Goal: Task Accomplishment & Management: Manage account settings

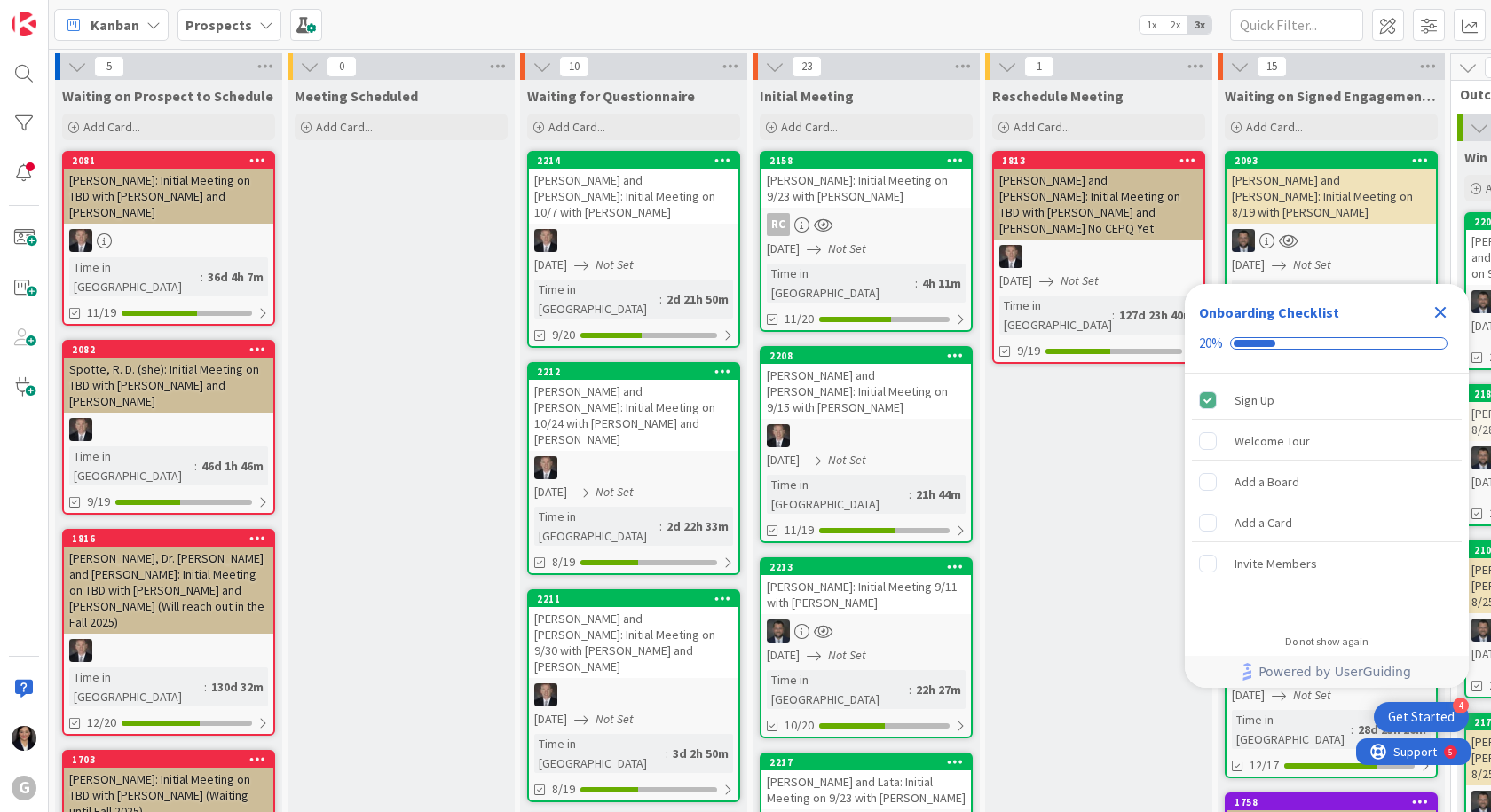
click at [1443, 314] on icon "Close Checklist" at bounding box center [1441, 313] width 12 height 12
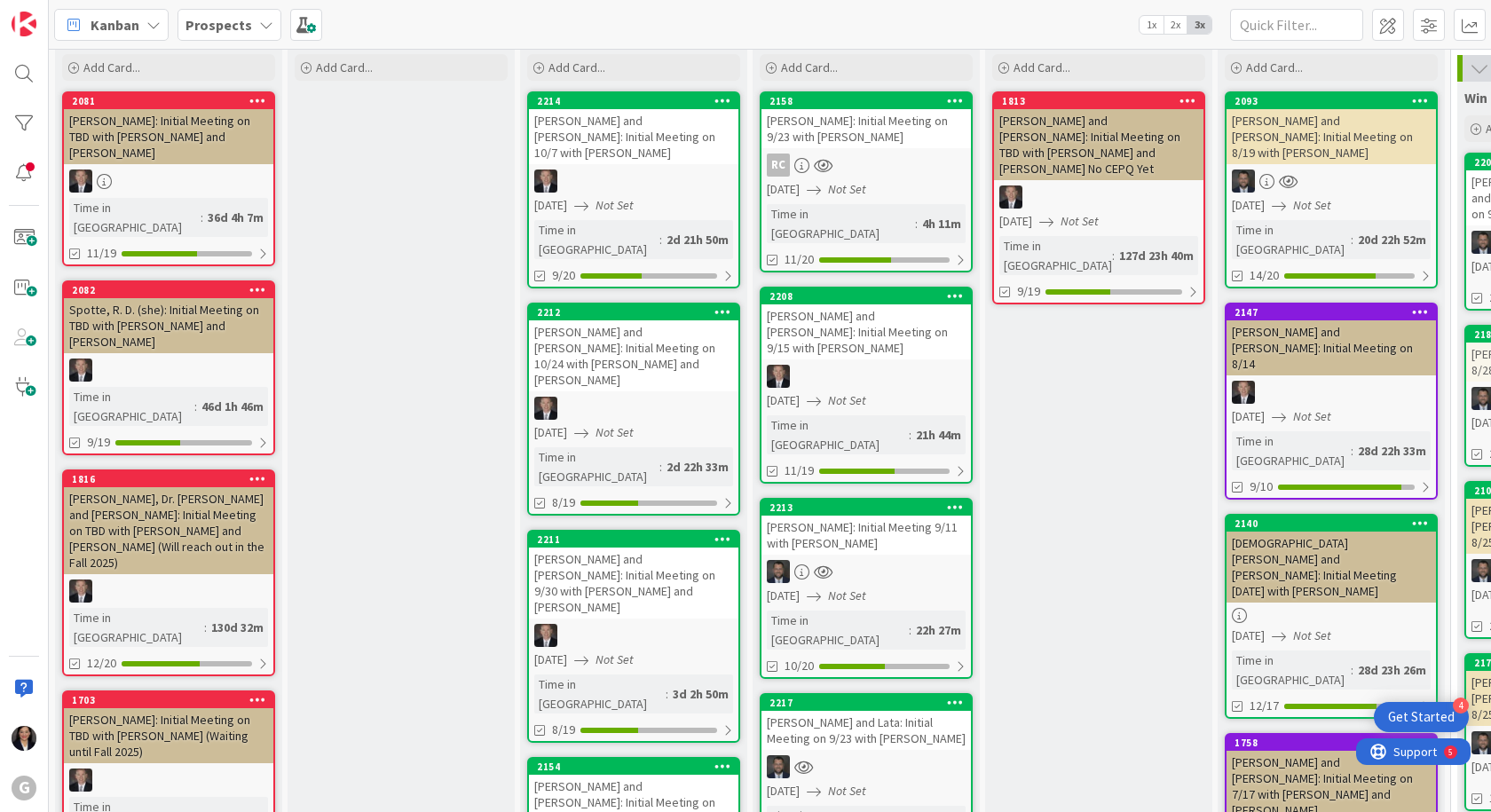
scroll to position [88, 0]
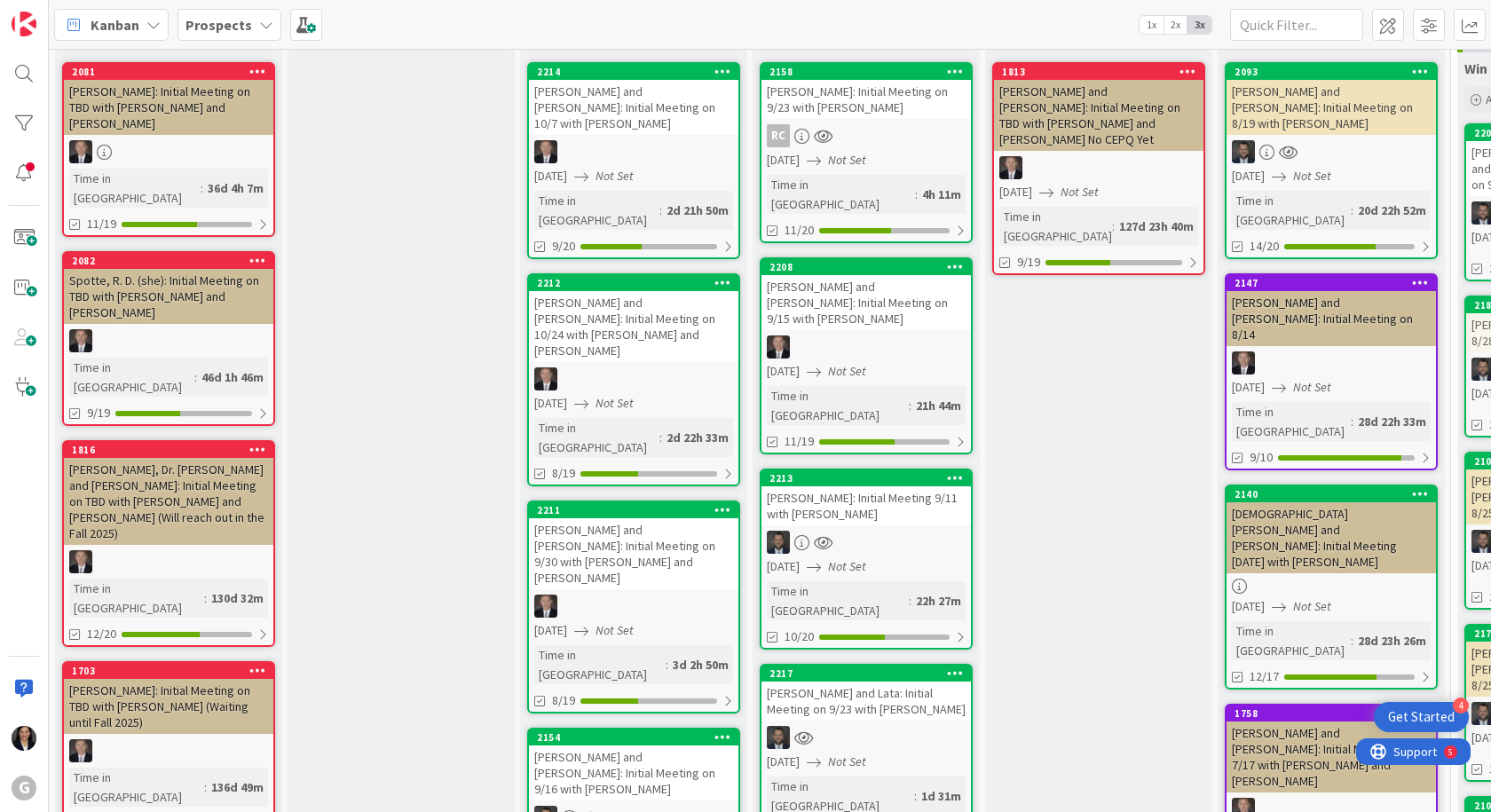
click at [866, 486] on div "[PERSON_NAME]: Initial Meeting 9/11 with [PERSON_NAME]" at bounding box center [866, 505] width 209 height 39
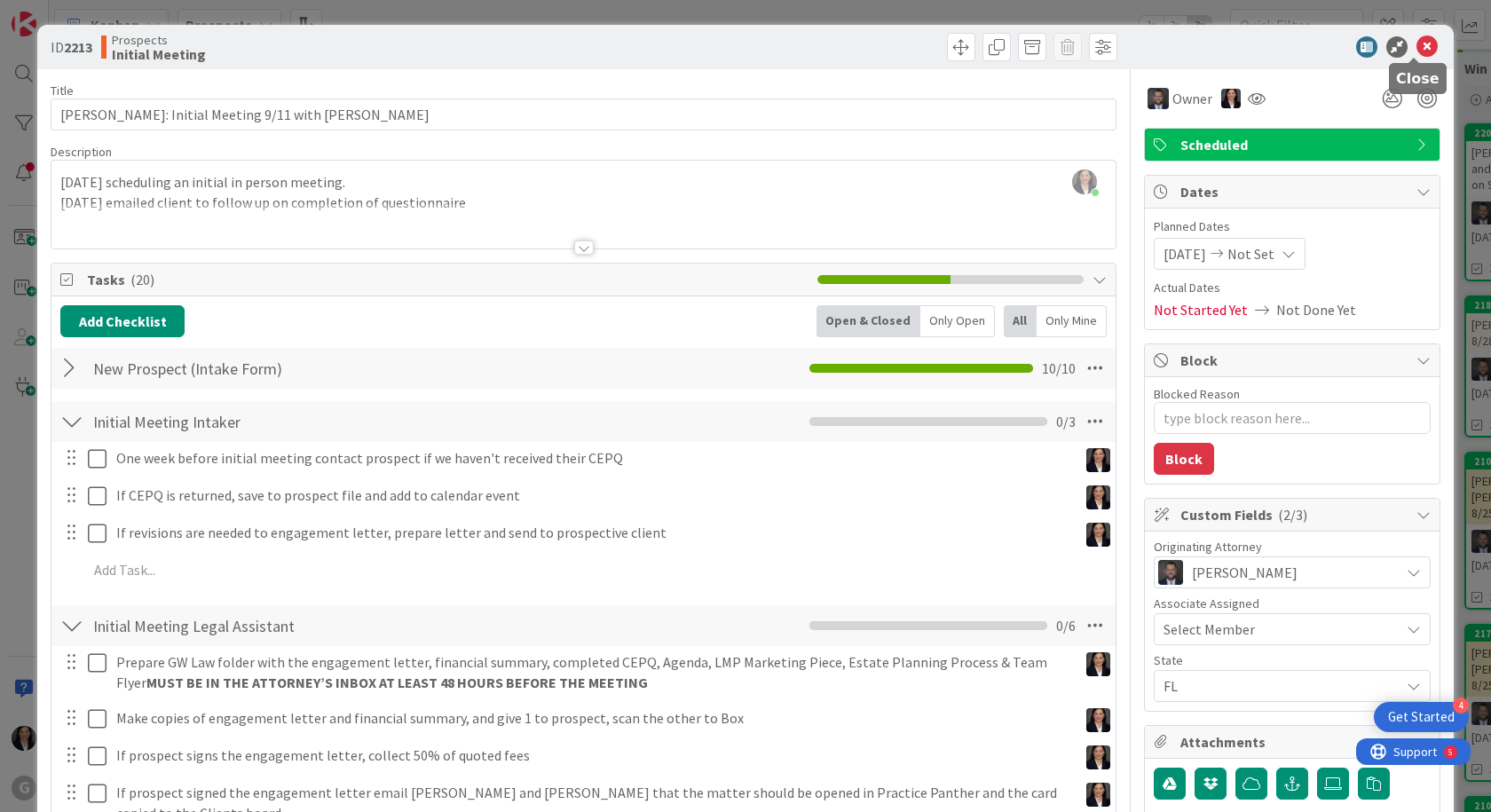
click at [1417, 46] on icon at bounding box center [1426, 47] width 21 height 21
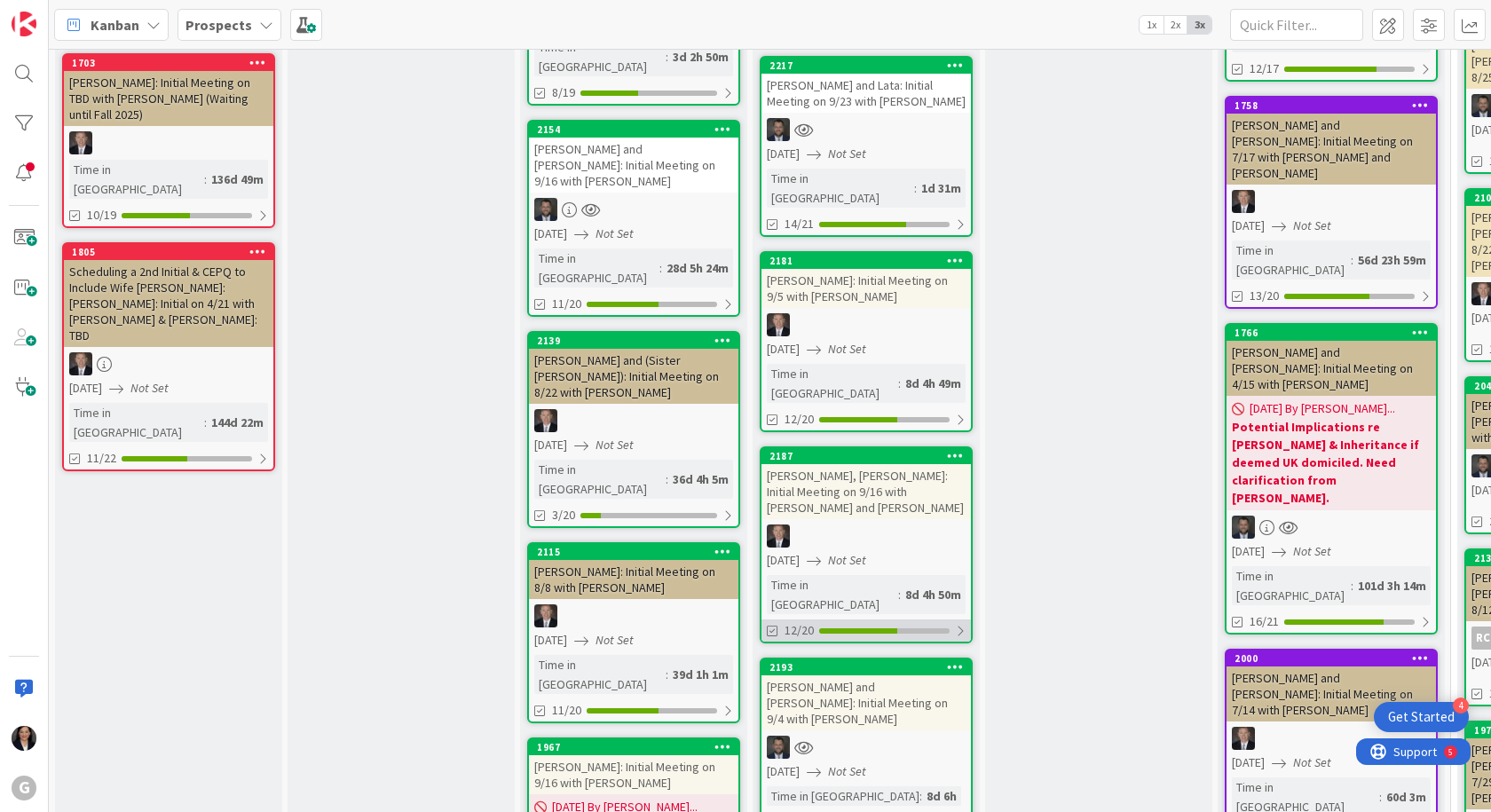
scroll to position [887, 0]
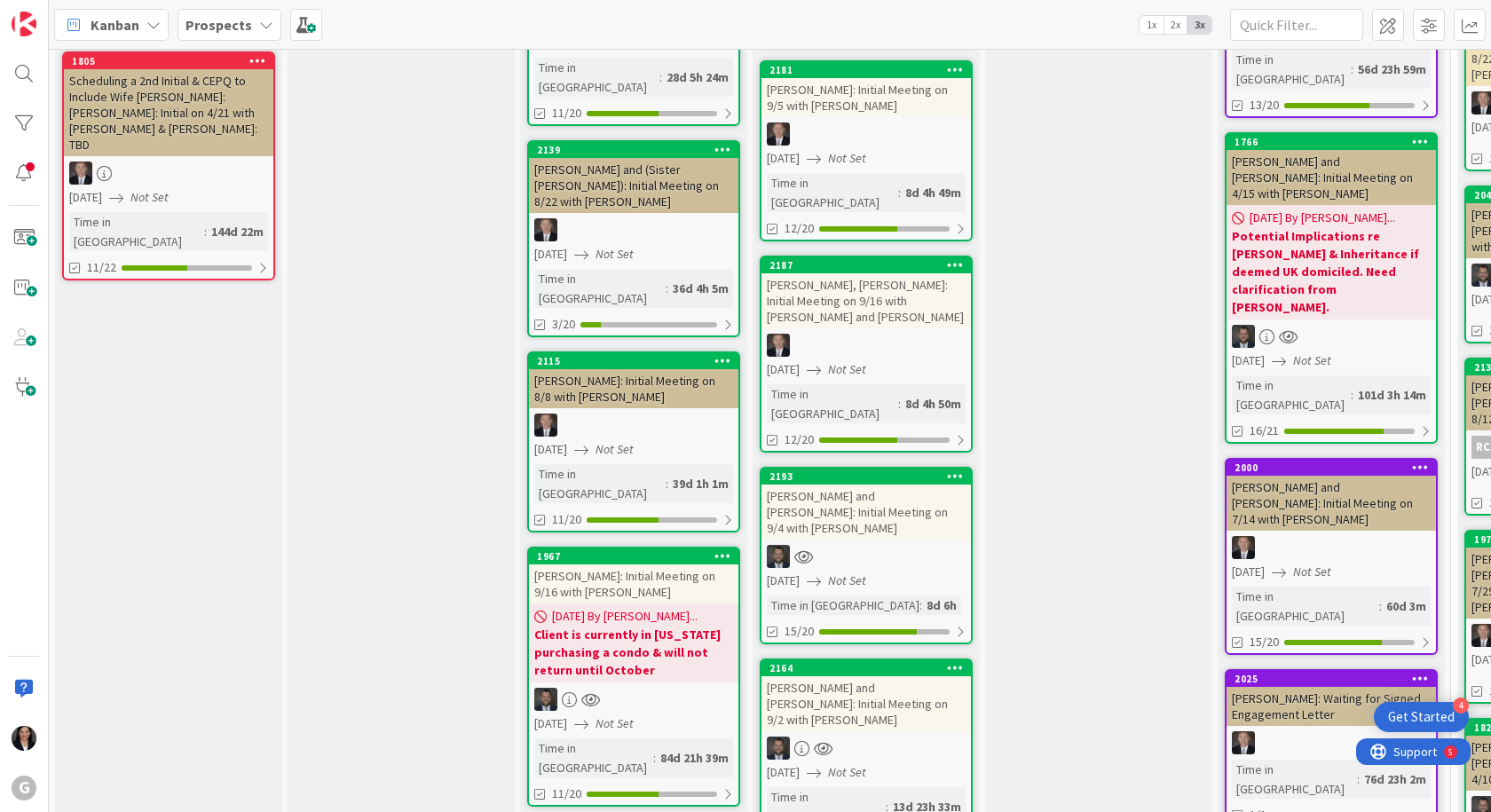
click at [883, 484] on div "[PERSON_NAME] and [PERSON_NAME]: Initial Meeting on 9/4 with [PERSON_NAME]" at bounding box center [866, 511] width 209 height 55
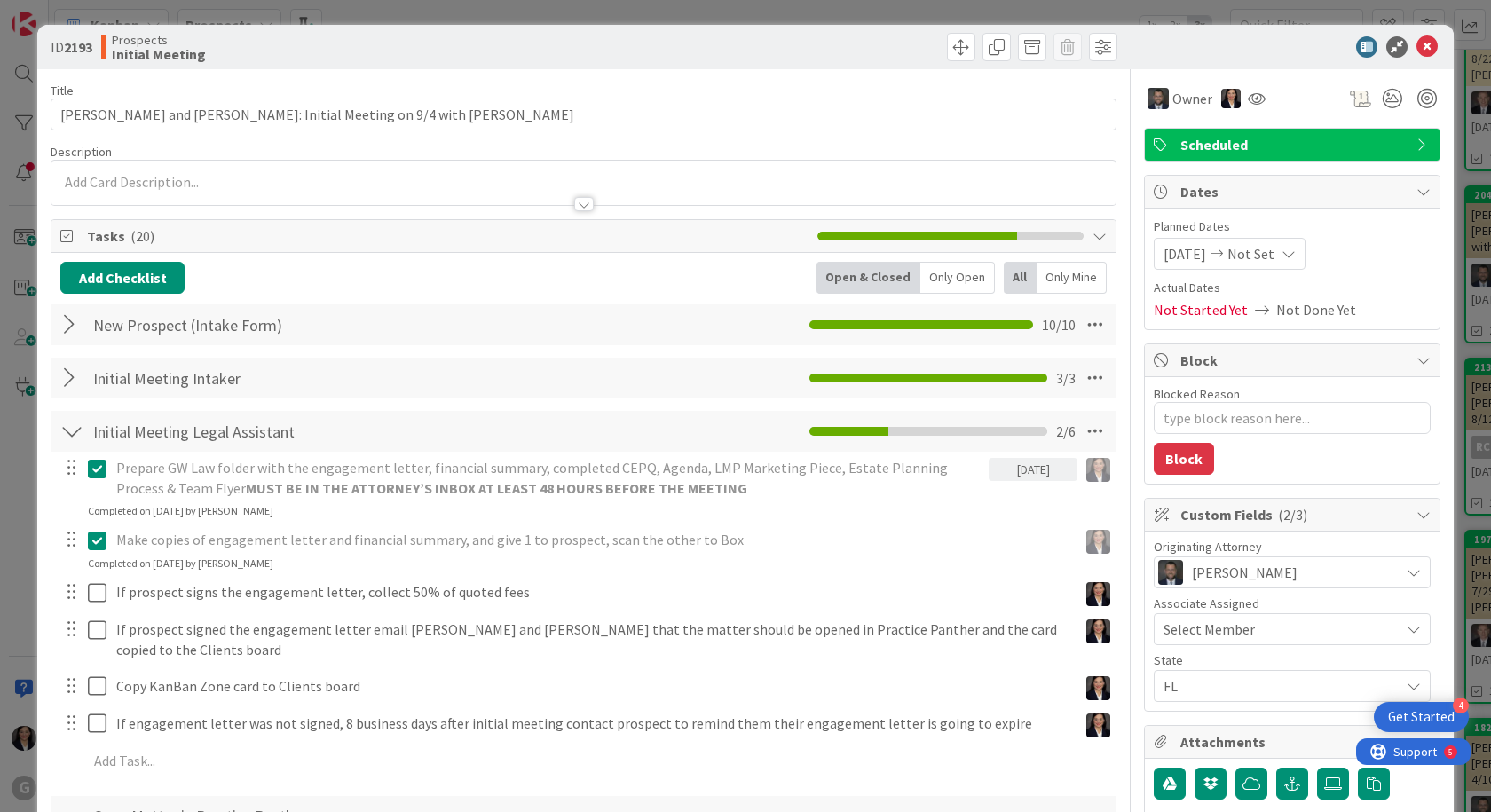
type textarea "x"
click at [103, 188] on div at bounding box center [584, 196] width 1064 height 19
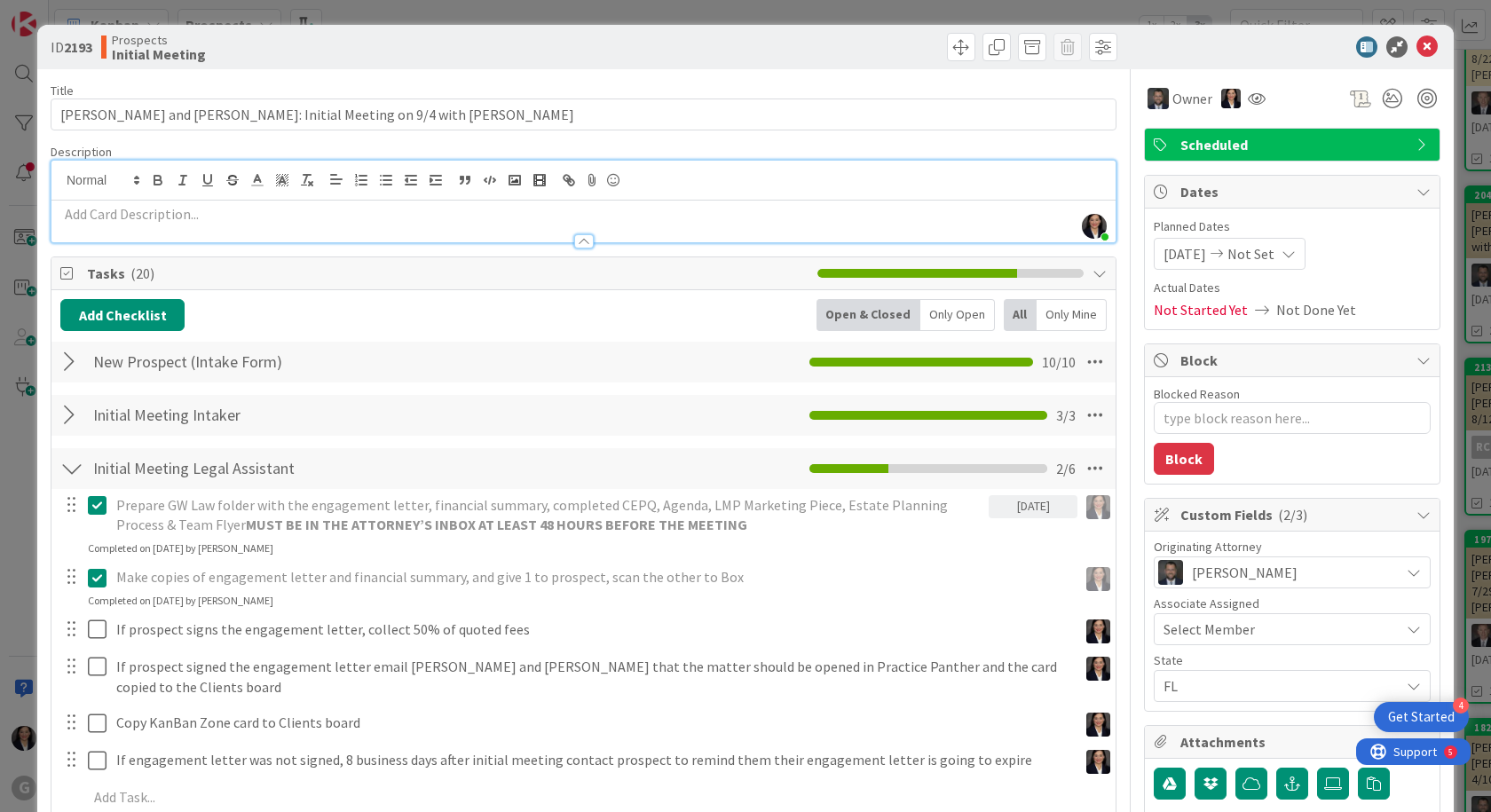
click at [92, 219] on p at bounding box center [584, 214] width 1046 height 21
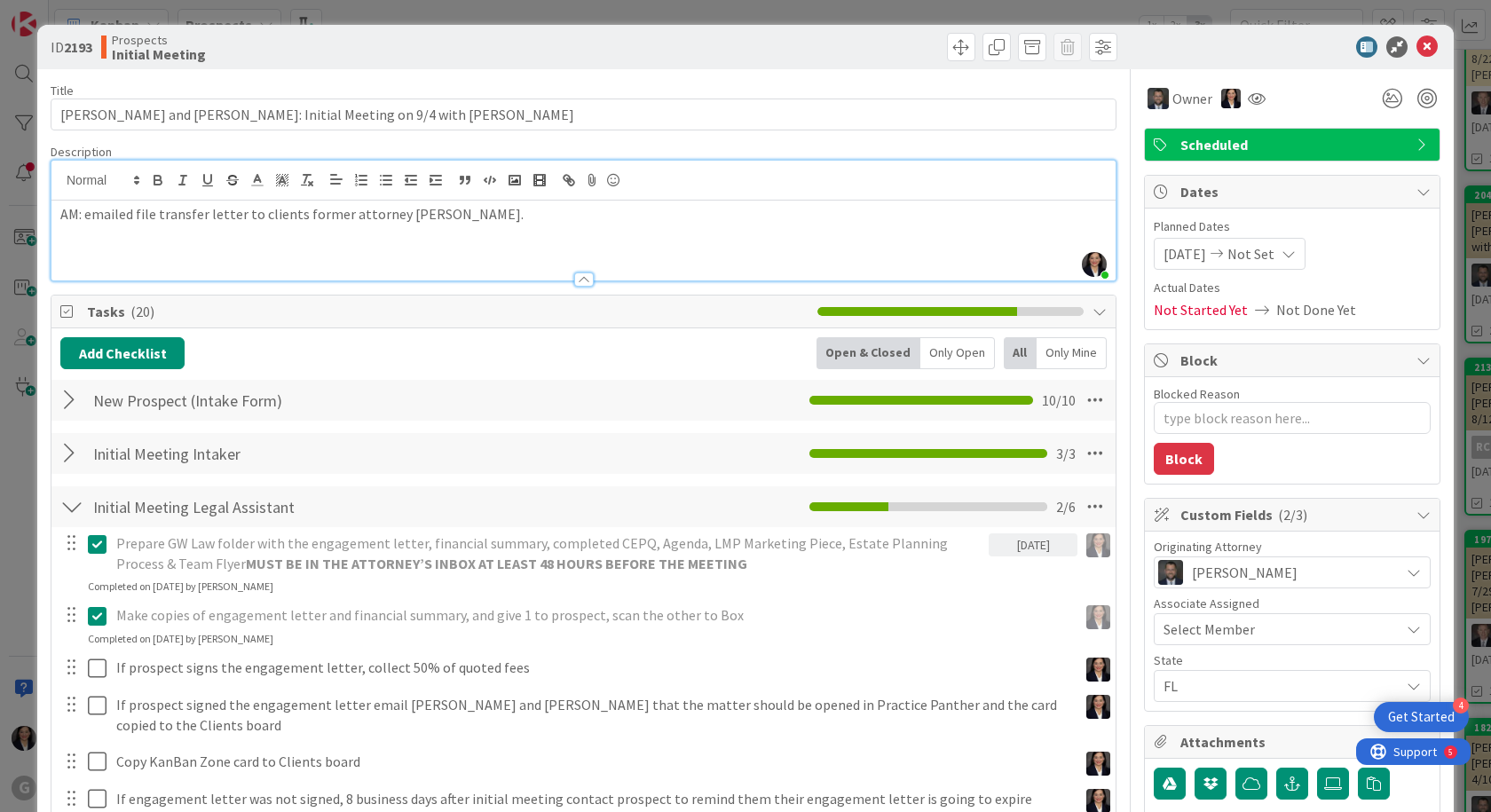
drag, startPoint x: 86, startPoint y: 215, endPoint x: 117, endPoint y: 268, distance: 61.4
click at [86, 216] on p "AM: emailed file transfer letter to clients former attorney [PERSON_NAME]." at bounding box center [584, 214] width 1046 height 21
click at [63, 213] on p "AM: [DATE]:emailed file transfer letter to clients former attorney [PERSON_NAME…" at bounding box center [584, 214] width 1046 height 21
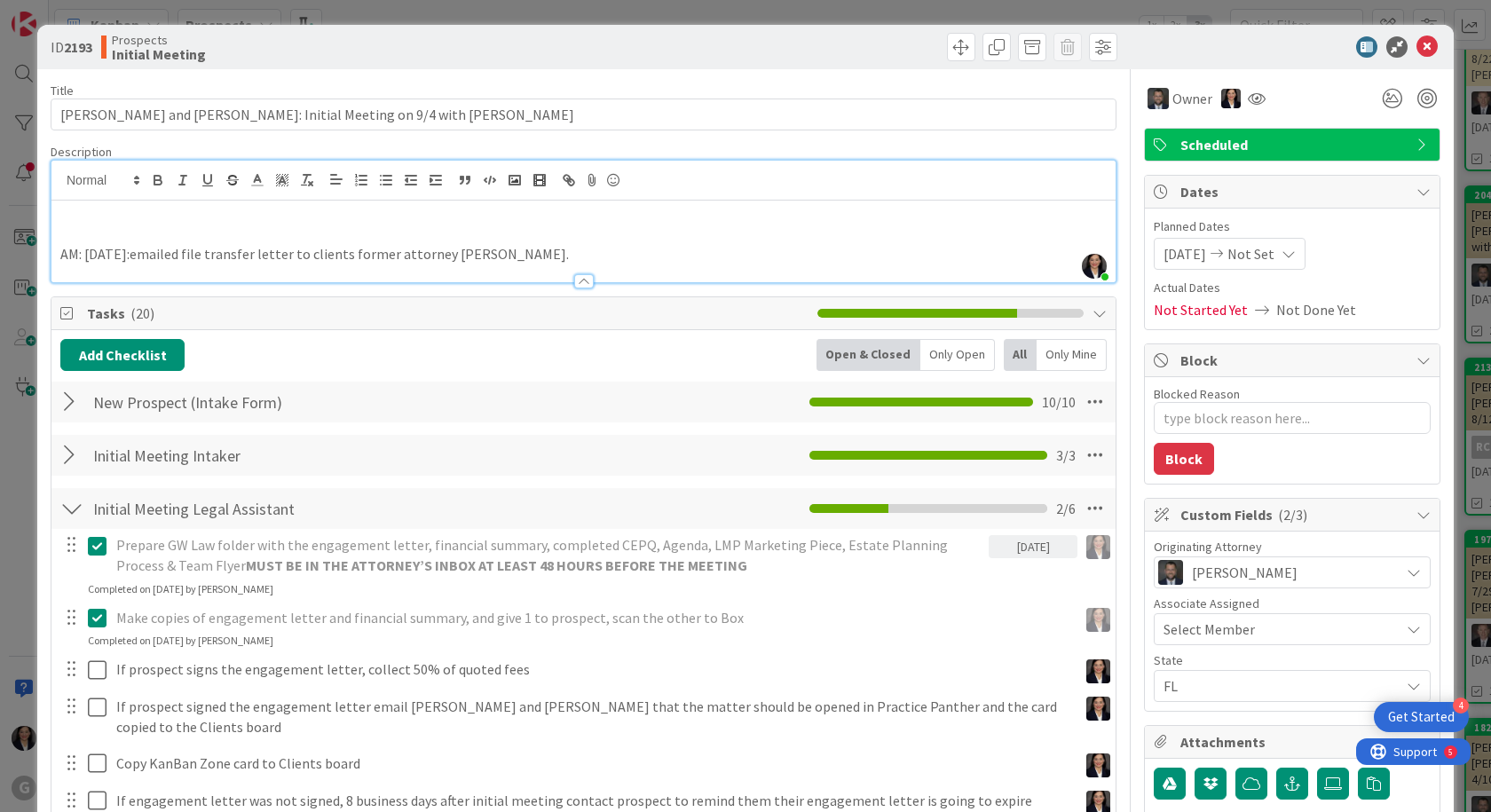
click at [63, 213] on p at bounding box center [584, 214] width 1046 height 21
click at [67, 224] on p at bounding box center [584, 234] width 1046 height 21
click at [71, 217] on p at bounding box center [584, 214] width 1046 height 21
click at [470, 227] on p at bounding box center [584, 234] width 1046 height 21
click at [465, 215] on p "AM: [DATE] emailed attorney follow up email and he responded "" at bounding box center [584, 214] width 1046 height 21
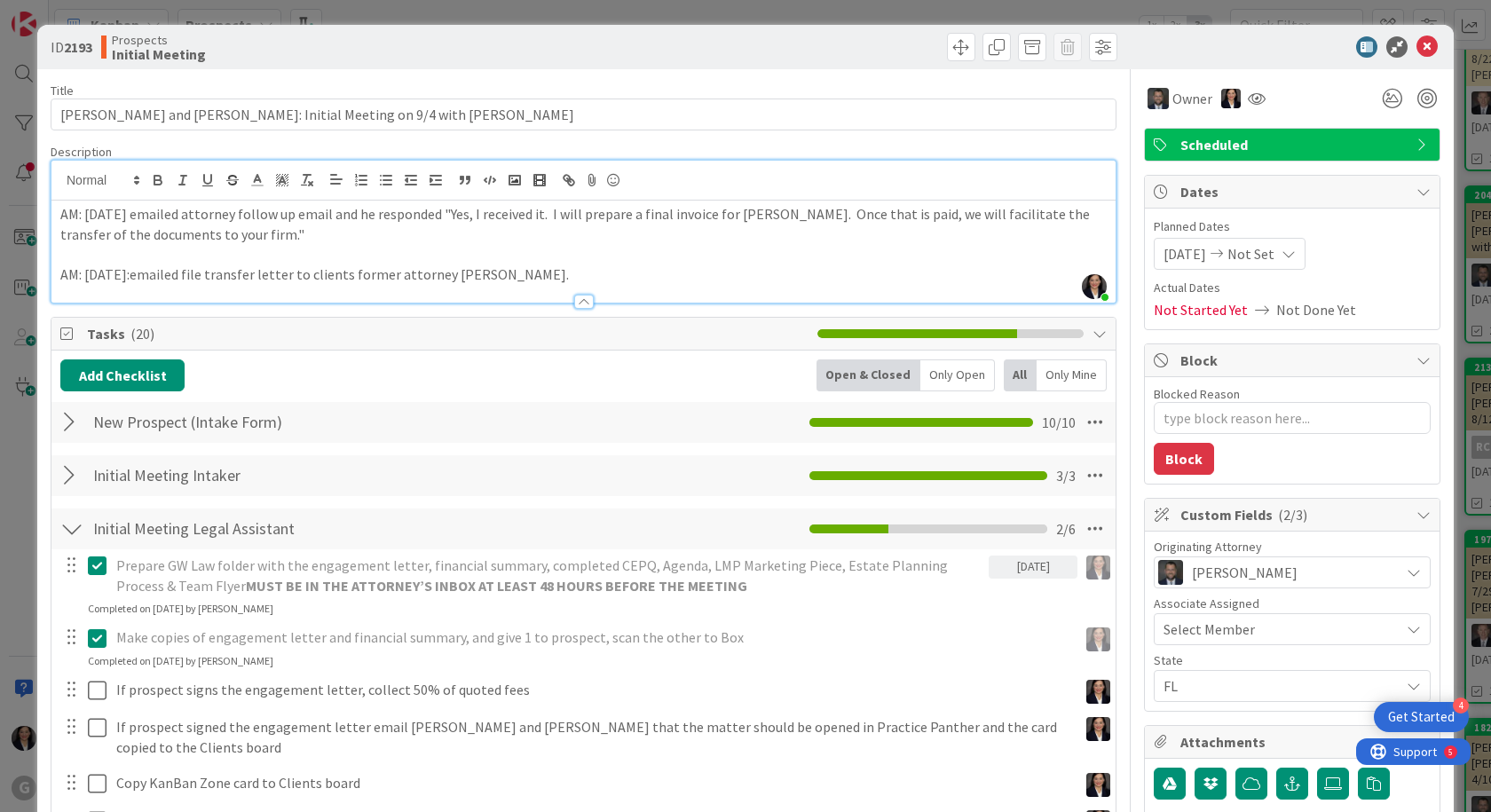
click at [63, 215] on p "AM: [DATE] emailed attorney follow up email and he responded "Yes, I received i…" at bounding box center [584, 224] width 1046 height 40
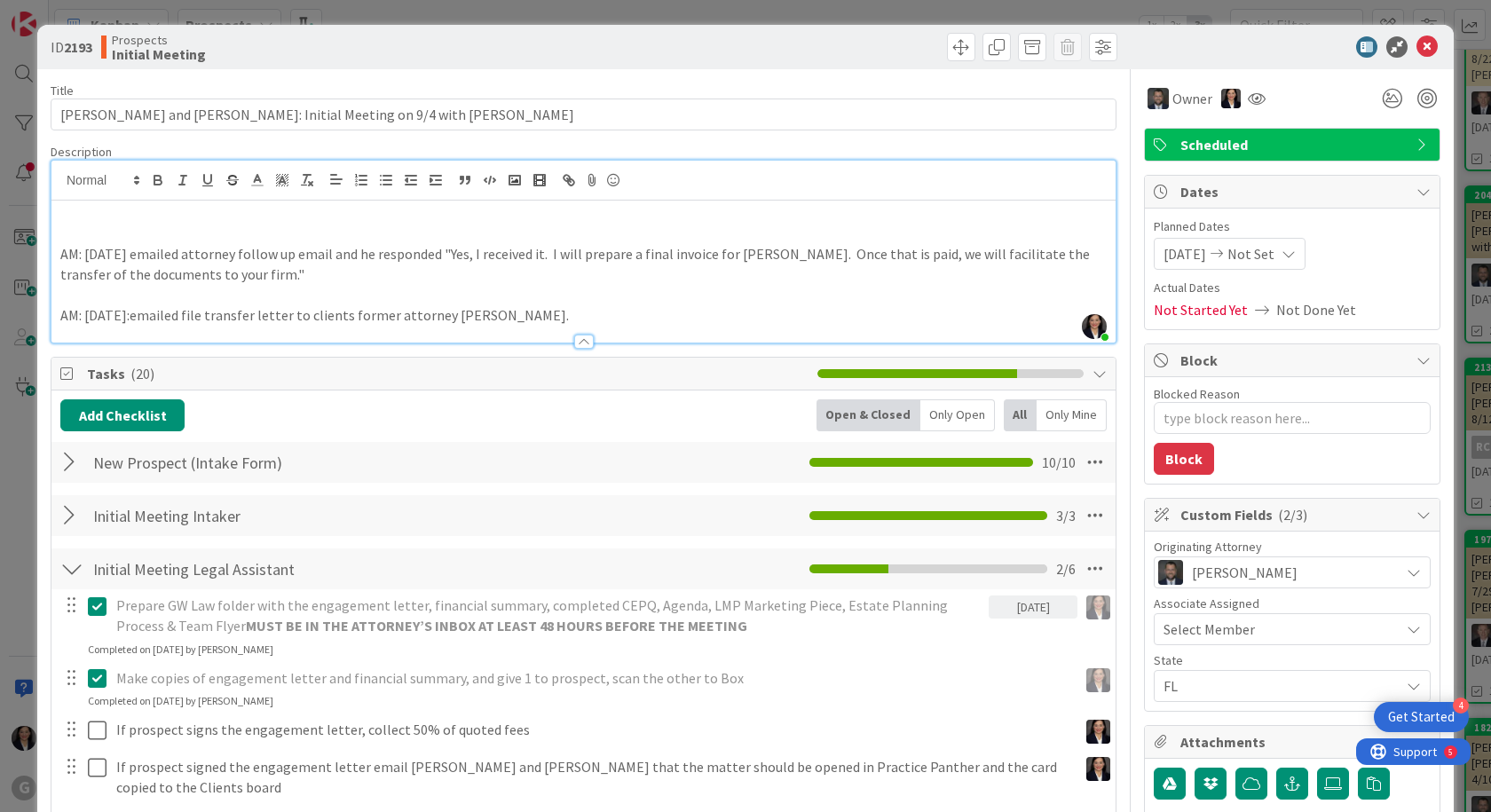
click at [80, 213] on p at bounding box center [584, 214] width 1046 height 21
type textarea "x"
click at [1417, 47] on icon at bounding box center [1426, 47] width 21 height 21
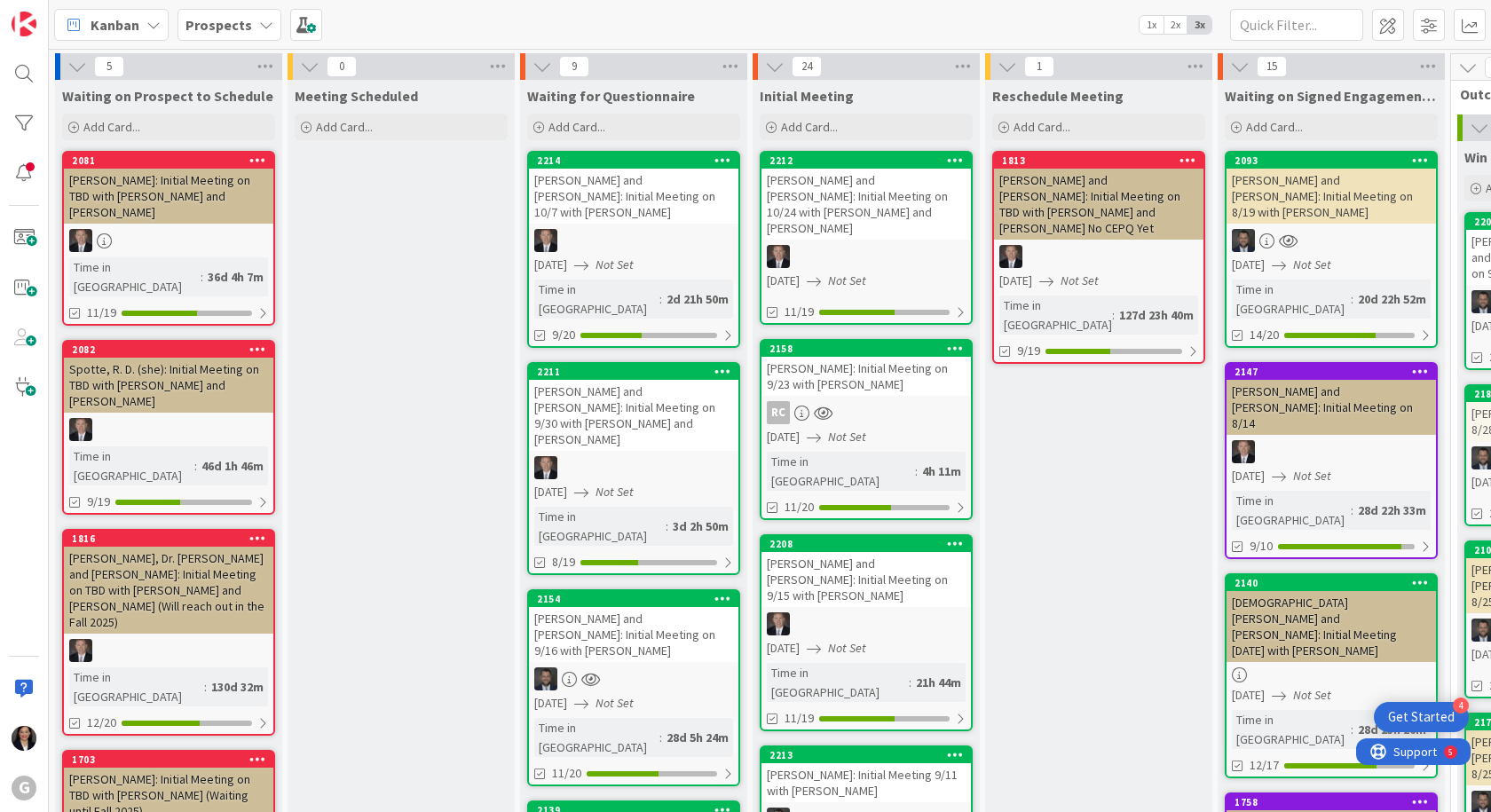
drag, startPoint x: 1003, startPoint y: 798, endPoint x: 1064, endPoint y: 794, distance: 61.1
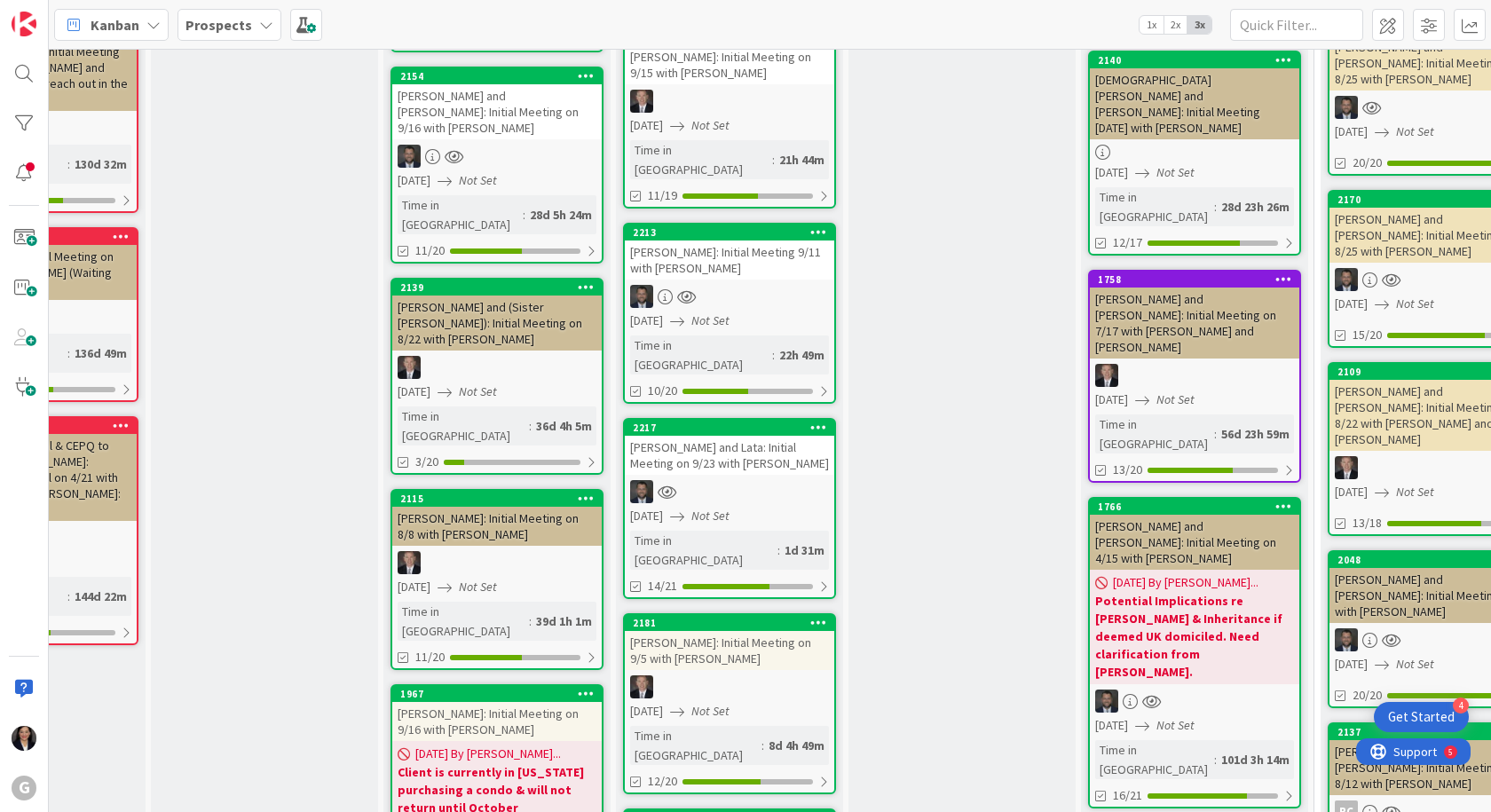
scroll to position [266, 137]
